Goal: Task Accomplishment & Management: Use online tool/utility

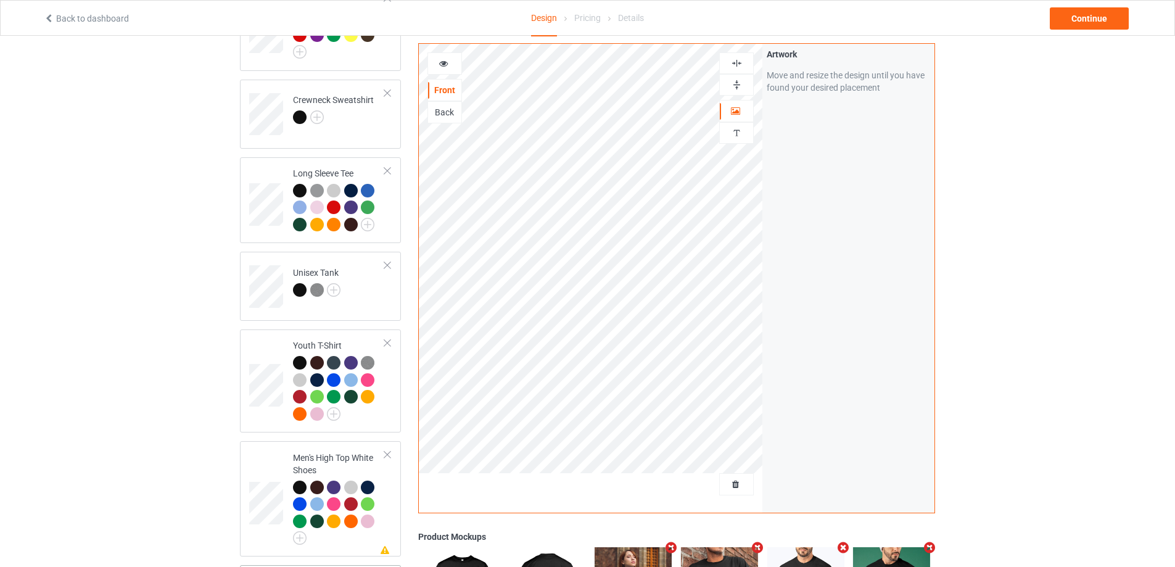
scroll to position [802, 0]
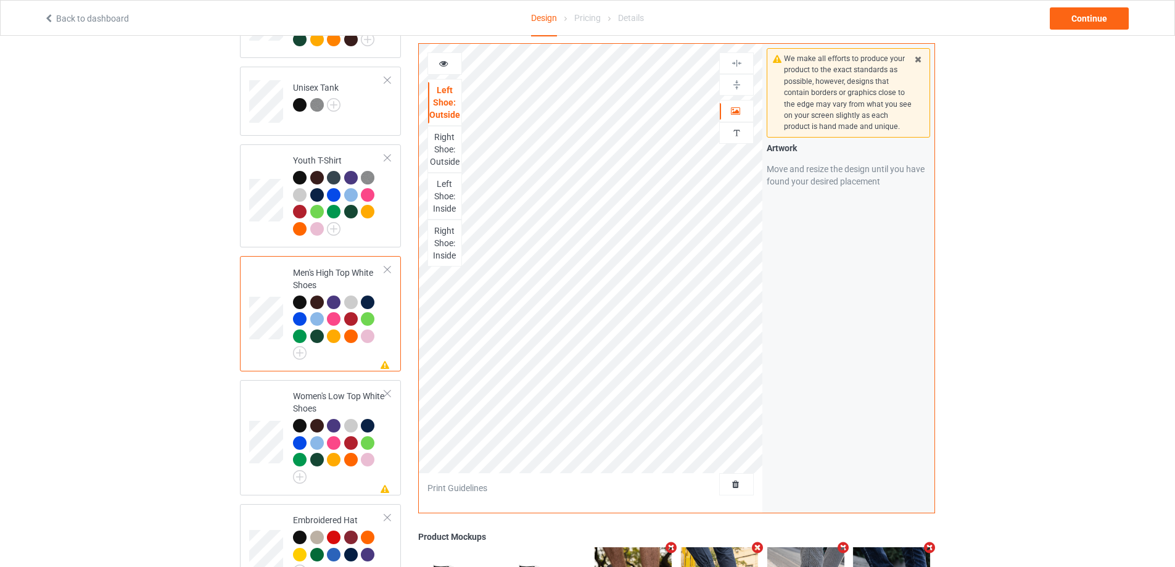
scroll to position [1015, 0]
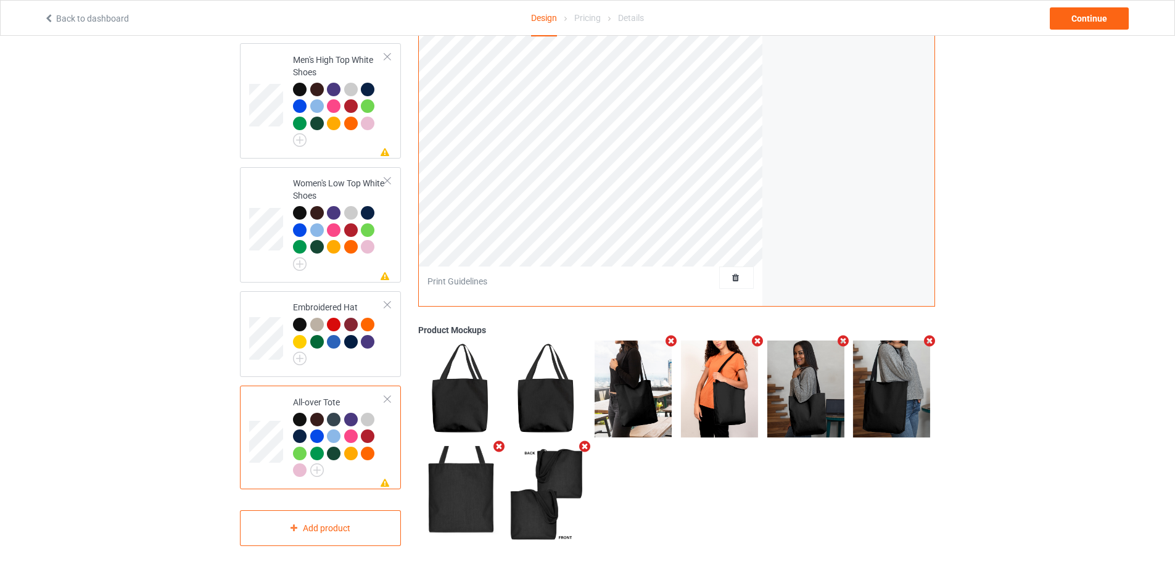
scroll to position [768, 0]
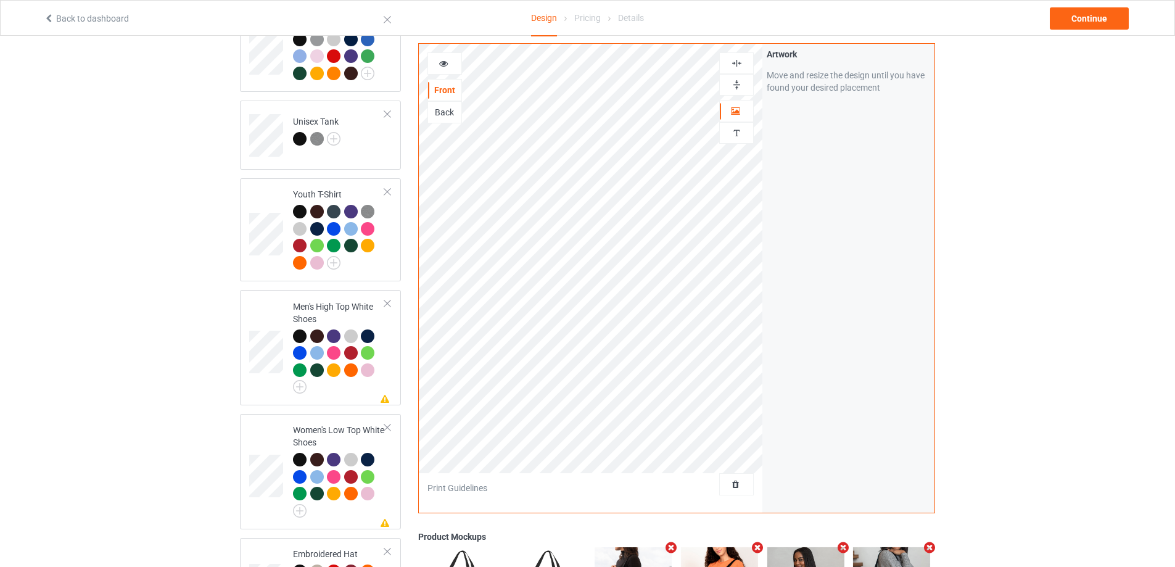
click at [731, 86] on img at bounding box center [737, 85] width 12 height 12
click at [742, 61] on img at bounding box center [737, 63] width 12 height 12
click at [975, 229] on div "Design Select colors for each of the products and upload an artwork file to des…" at bounding box center [587, 43] width 1175 height 1551
drag, startPoint x: 812, startPoint y: 162, endPoint x: 1017, endPoint y: 240, distance: 219.3
click at [1019, 240] on div "Design Select colors for each of the products and upload an artwork file to des…" at bounding box center [587, 43] width 1175 height 1551
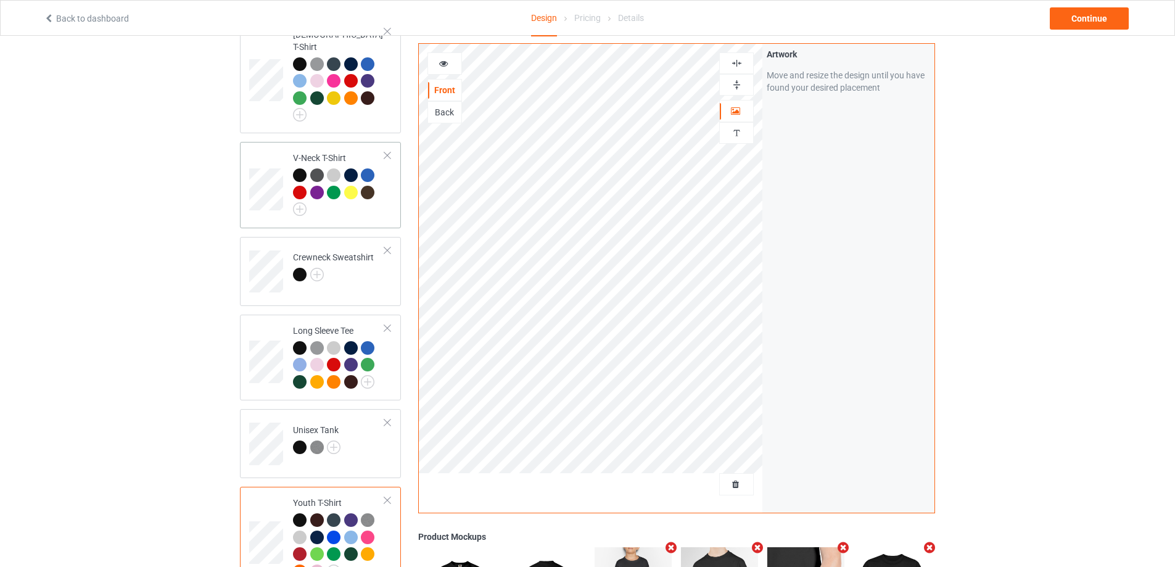
scroll to position [398, 0]
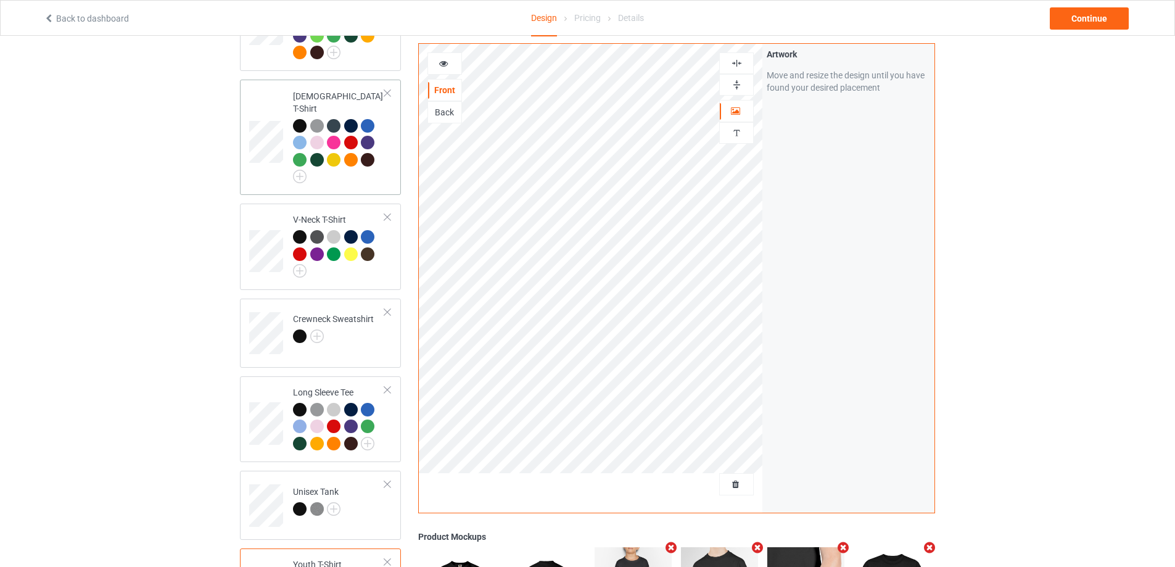
click at [264, 159] on td at bounding box center [267, 137] width 37 height 105
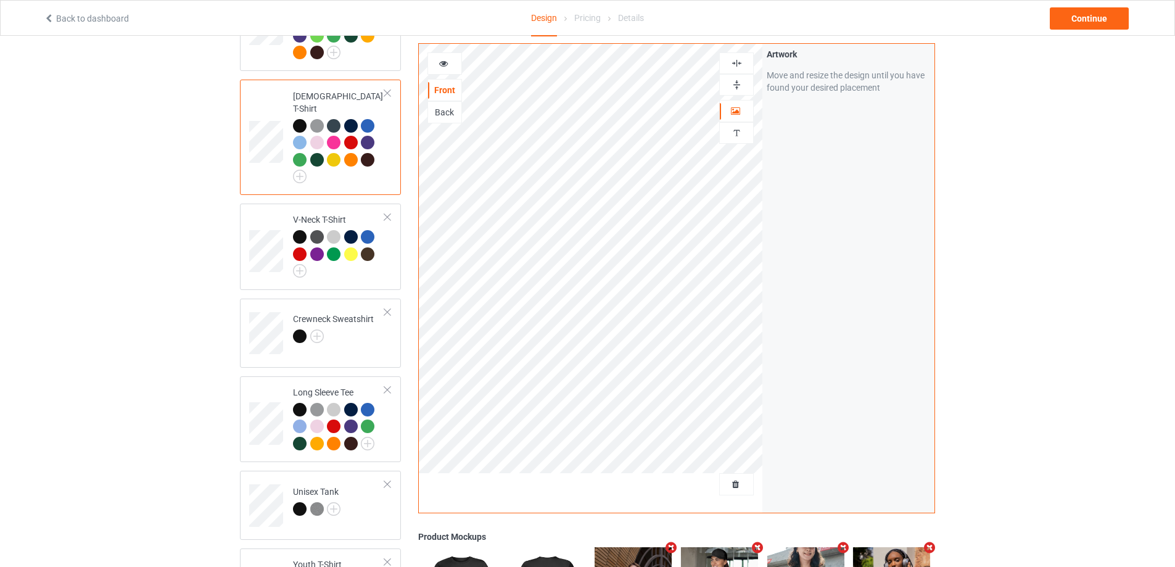
click at [1004, 196] on div "Design Select colors for each of the products and upload an artwork file to des…" at bounding box center [587, 413] width 1175 height 1551
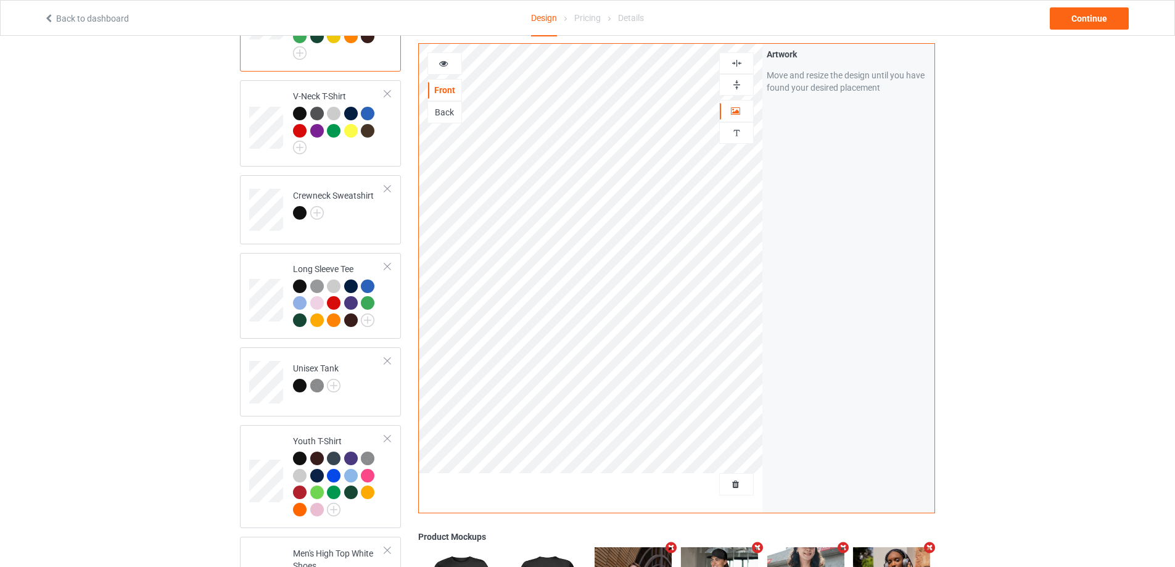
scroll to position [336, 0]
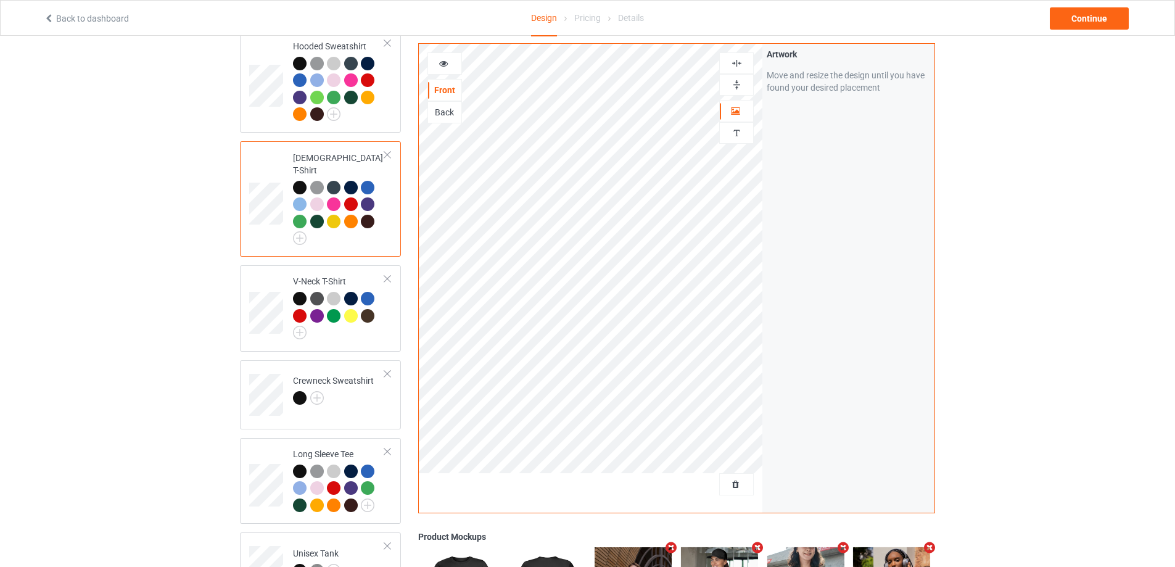
click at [67, 14] on link "Back to dashboard" at bounding box center [86, 19] width 85 height 10
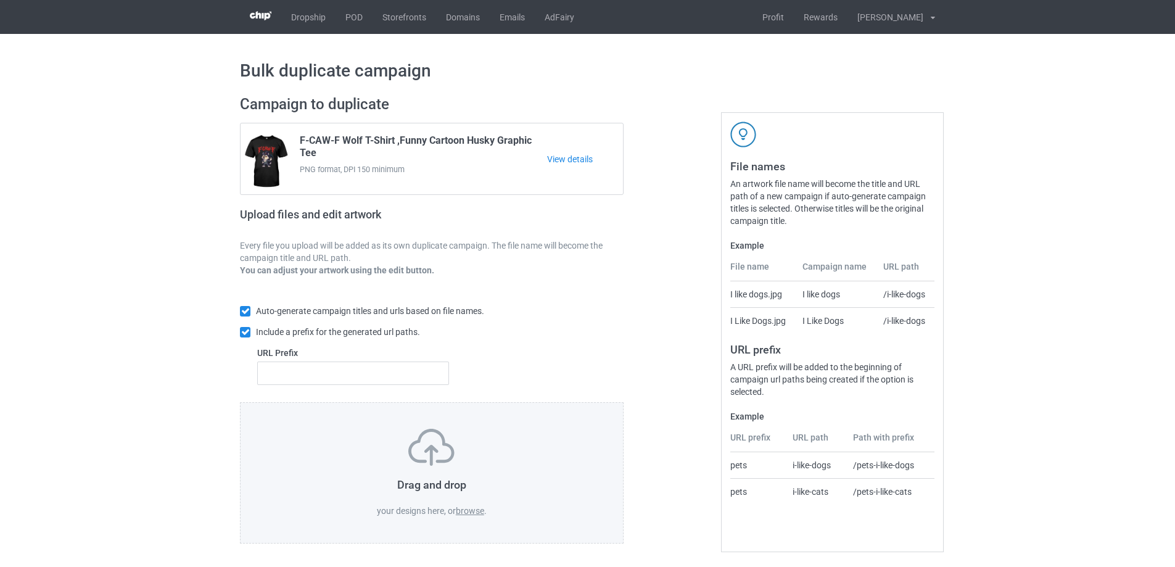
scroll to position [4, 0]
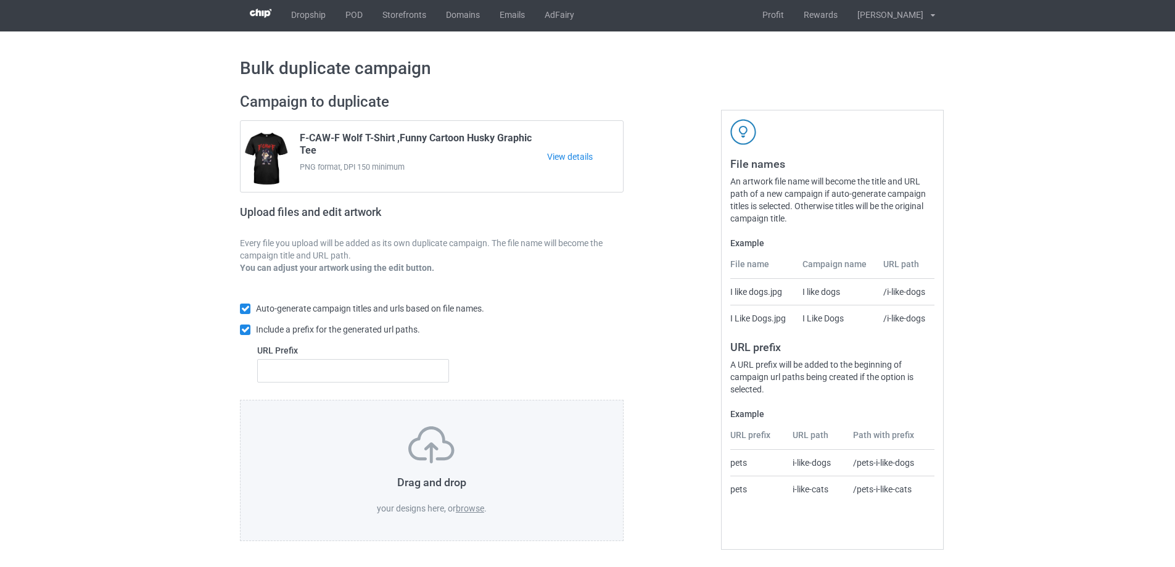
click at [461, 504] on label "browse" at bounding box center [470, 508] width 28 height 10
click at [0, 0] on input "browse" at bounding box center [0, 0] width 0 height 0
click at [361, 15] on link "POD" at bounding box center [354, 15] width 37 height 34
drag, startPoint x: 571, startPoint y: 443, endPoint x: 552, endPoint y: 535, distance: 93.9
